Goal: Browse casually

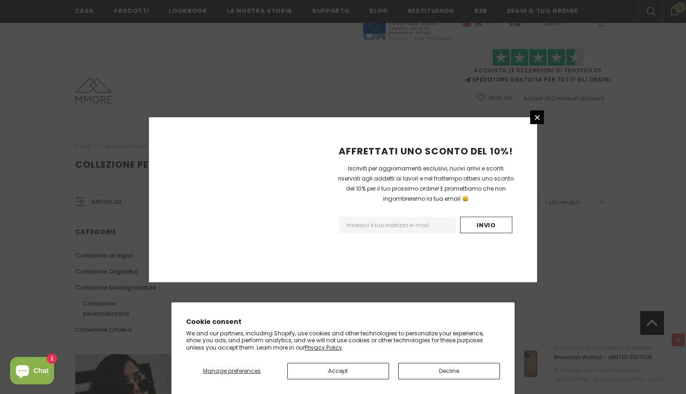
scroll to position [545, 0]
